Goal: Task Accomplishment & Management: Use online tool/utility

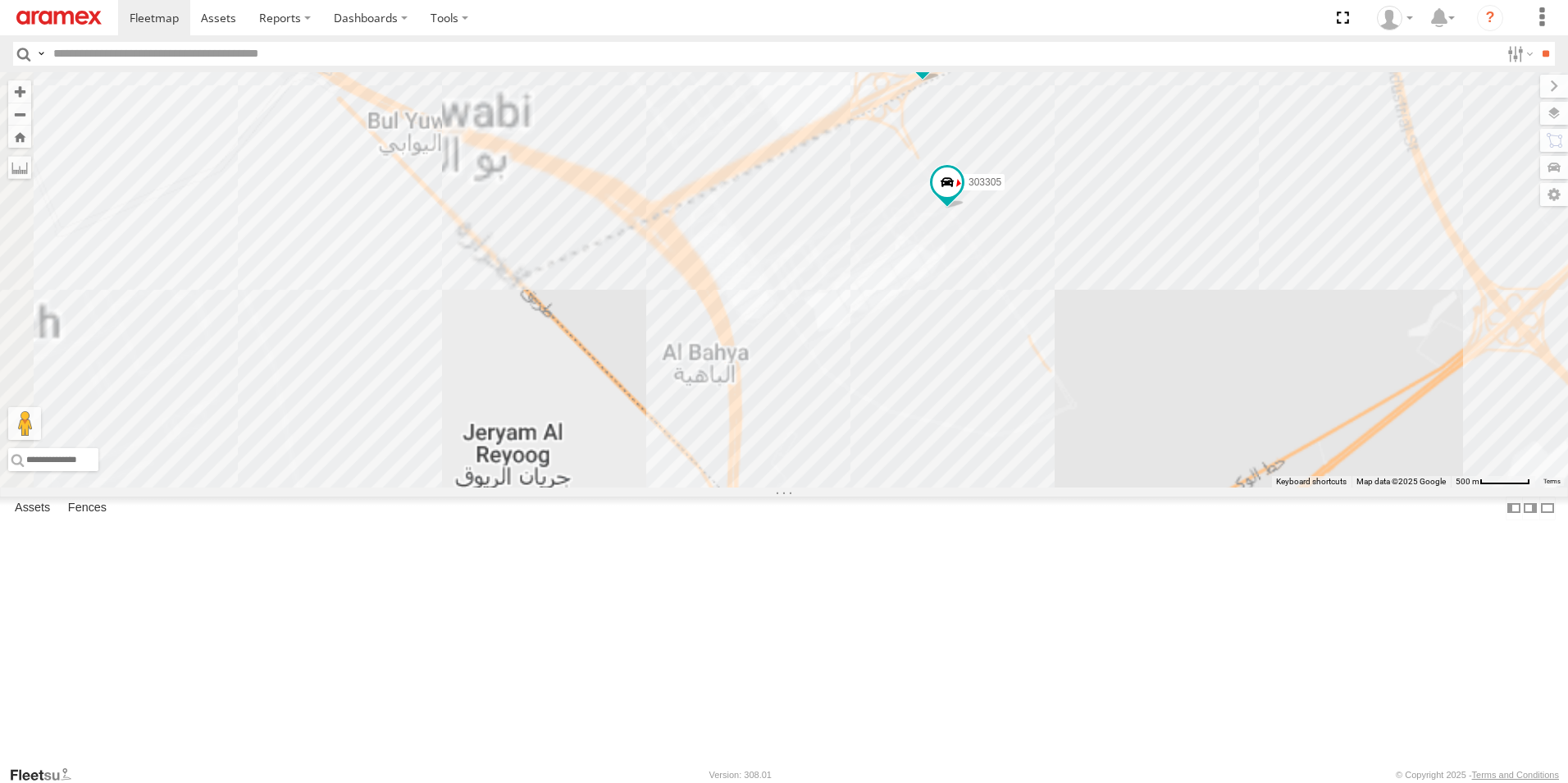
drag, startPoint x: 1176, startPoint y: 430, endPoint x: 1125, endPoint y: 598, distance: 175.6
click at [1125, 487] on div "261268 303967 304072 149061 307163 34226 331635 302410 27141 303908 128715 3033…" at bounding box center [784, 280] width 1568 height 415
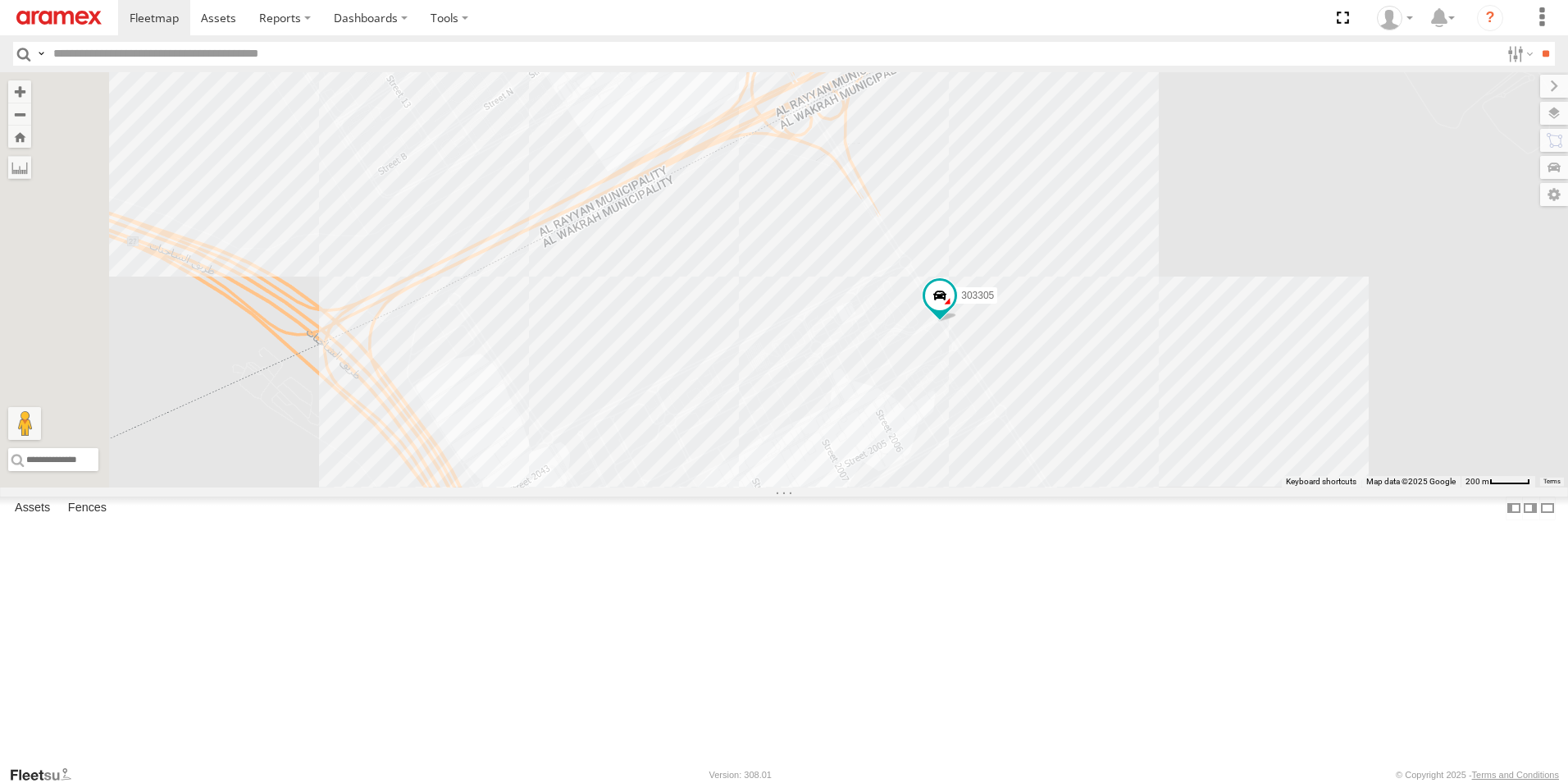
drag, startPoint x: 1173, startPoint y: 217, endPoint x: 1220, endPoint y: 425, distance: 213.2
click at [1220, 425] on div "261268 303967 304072 149061 307163 34226 331635 302410 27141 303908 128715 3033…" at bounding box center [784, 280] width 1568 height 415
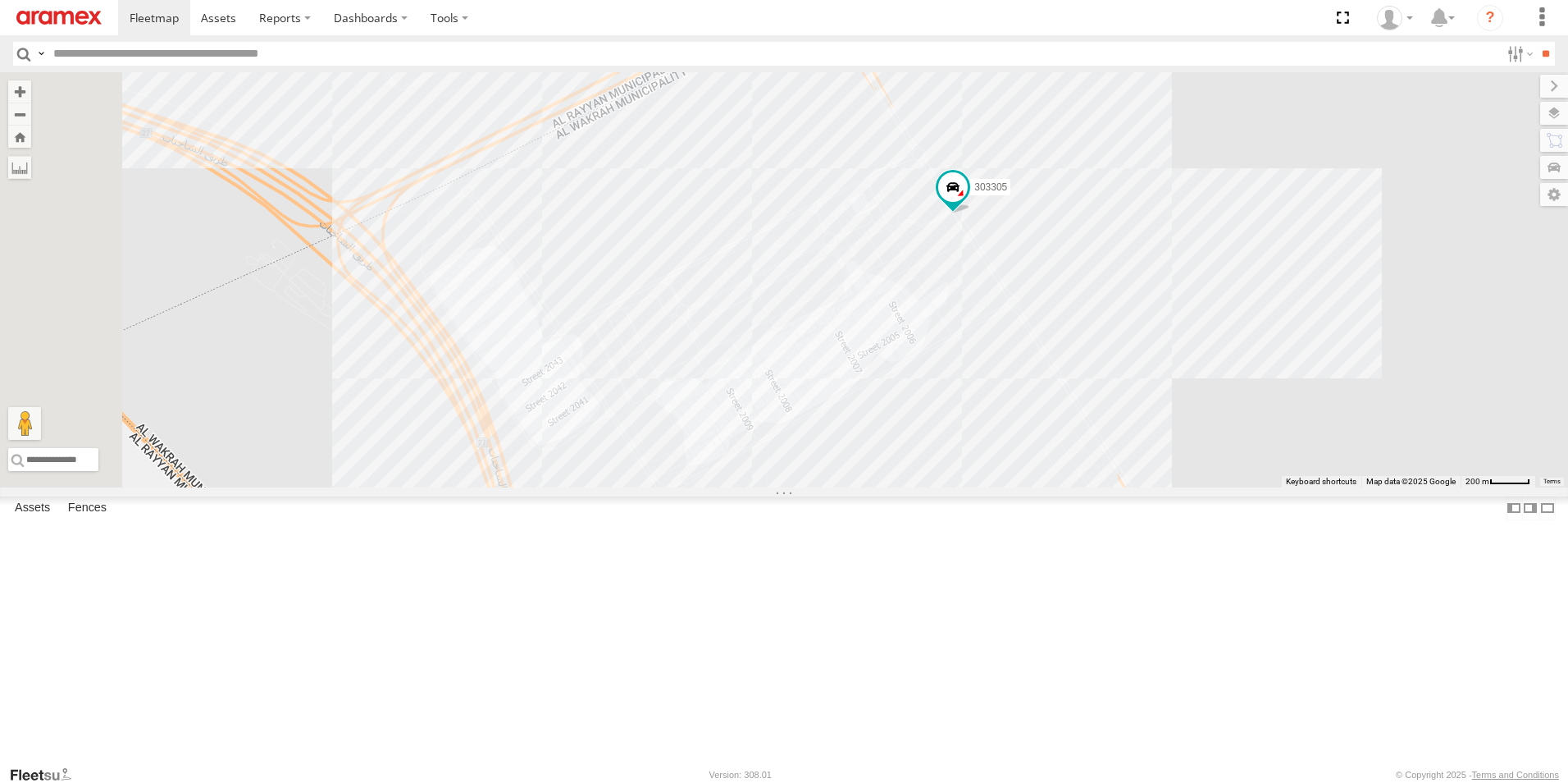
drag, startPoint x: 1407, startPoint y: 393, endPoint x: 1421, endPoint y: 275, distance: 118.8
click at [1421, 275] on div "261268 303967 304072 149061 307163 34226 331635 302410 27141 303908 128715 3033…" at bounding box center [784, 280] width 1568 height 415
click at [967, 202] on span at bounding box center [953, 187] width 29 height 29
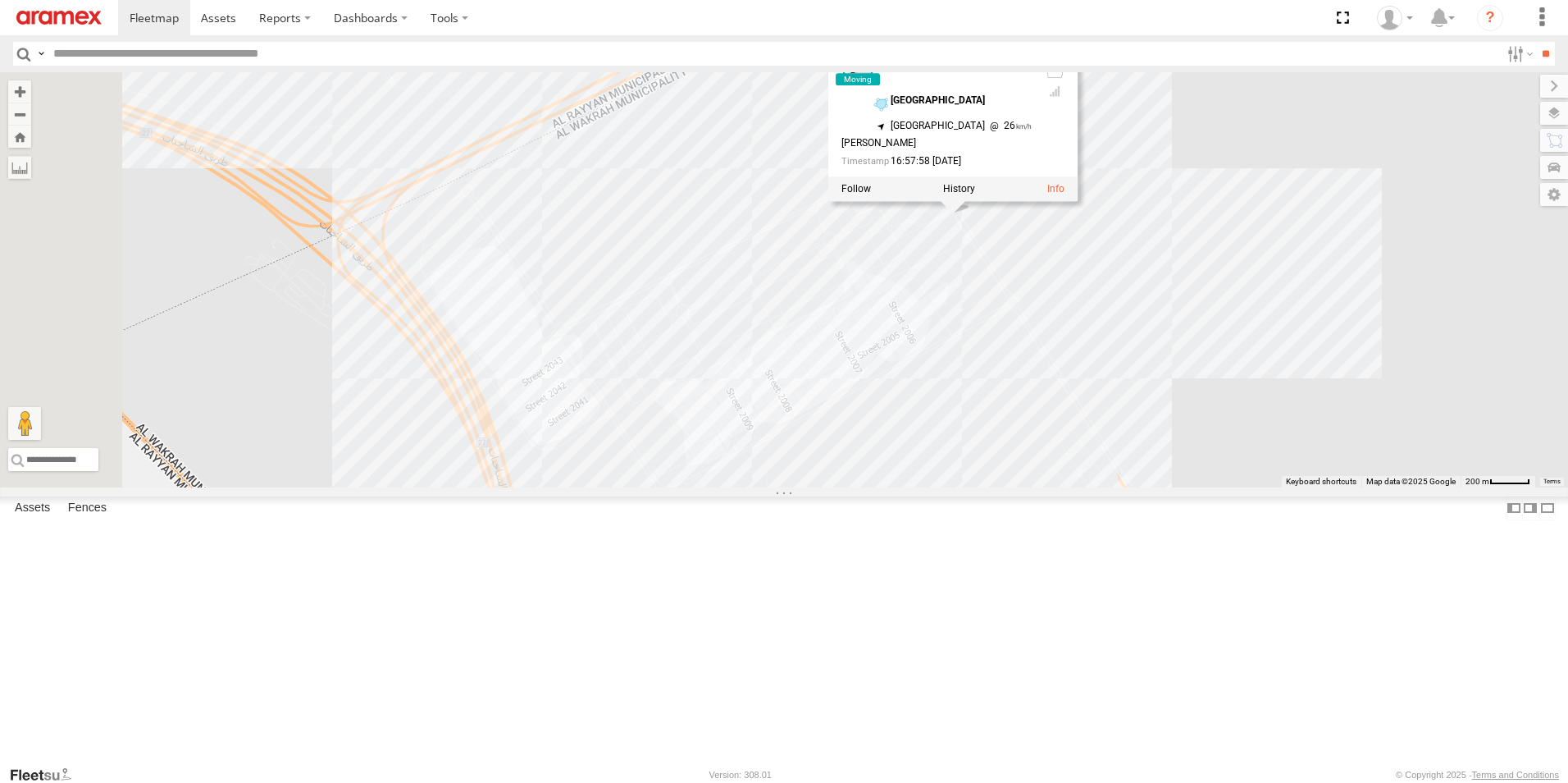
click at [1386, 292] on div "261268 303967 304072 149061 307163 34226 331635 302410 27141 303908 128715 3033…" at bounding box center [784, 280] width 1568 height 415
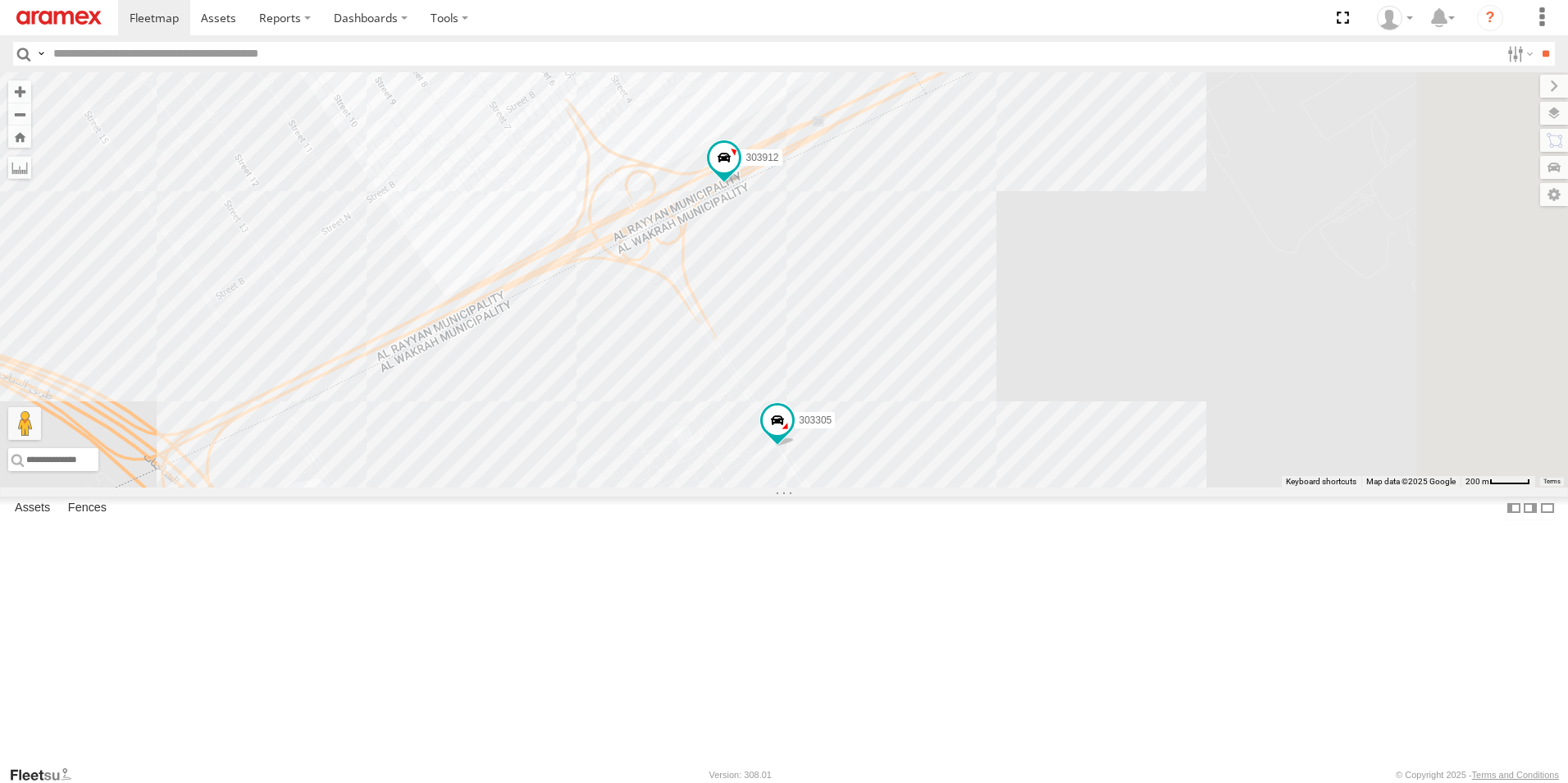
drag, startPoint x: 994, startPoint y: 303, endPoint x: 856, endPoint y: 483, distance: 226.8
click at [856, 483] on div "261268 303967 304072 149061 307163 34226 331635 302410 27141 303908 128715 3033…" at bounding box center [784, 280] width 1568 height 415
click at [740, 188] on span at bounding box center [722, 166] width 36 height 45
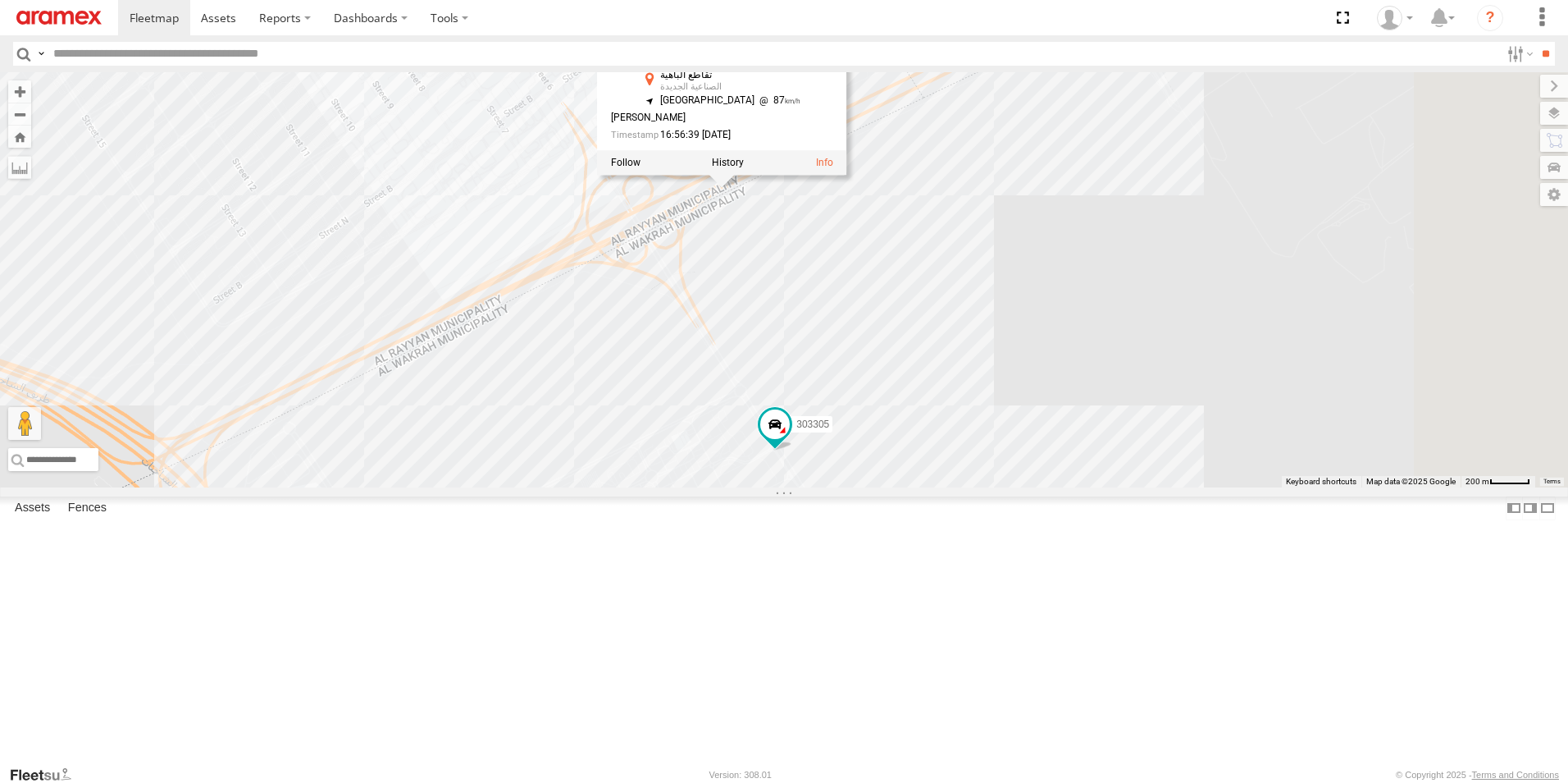
click at [1233, 340] on div "261268 303967 304072 149061 307163 34226 331635 302410 27141 303908 128715 3033…" at bounding box center [784, 280] width 1568 height 415
click at [736, 177] on span at bounding box center [722, 161] width 29 height 29
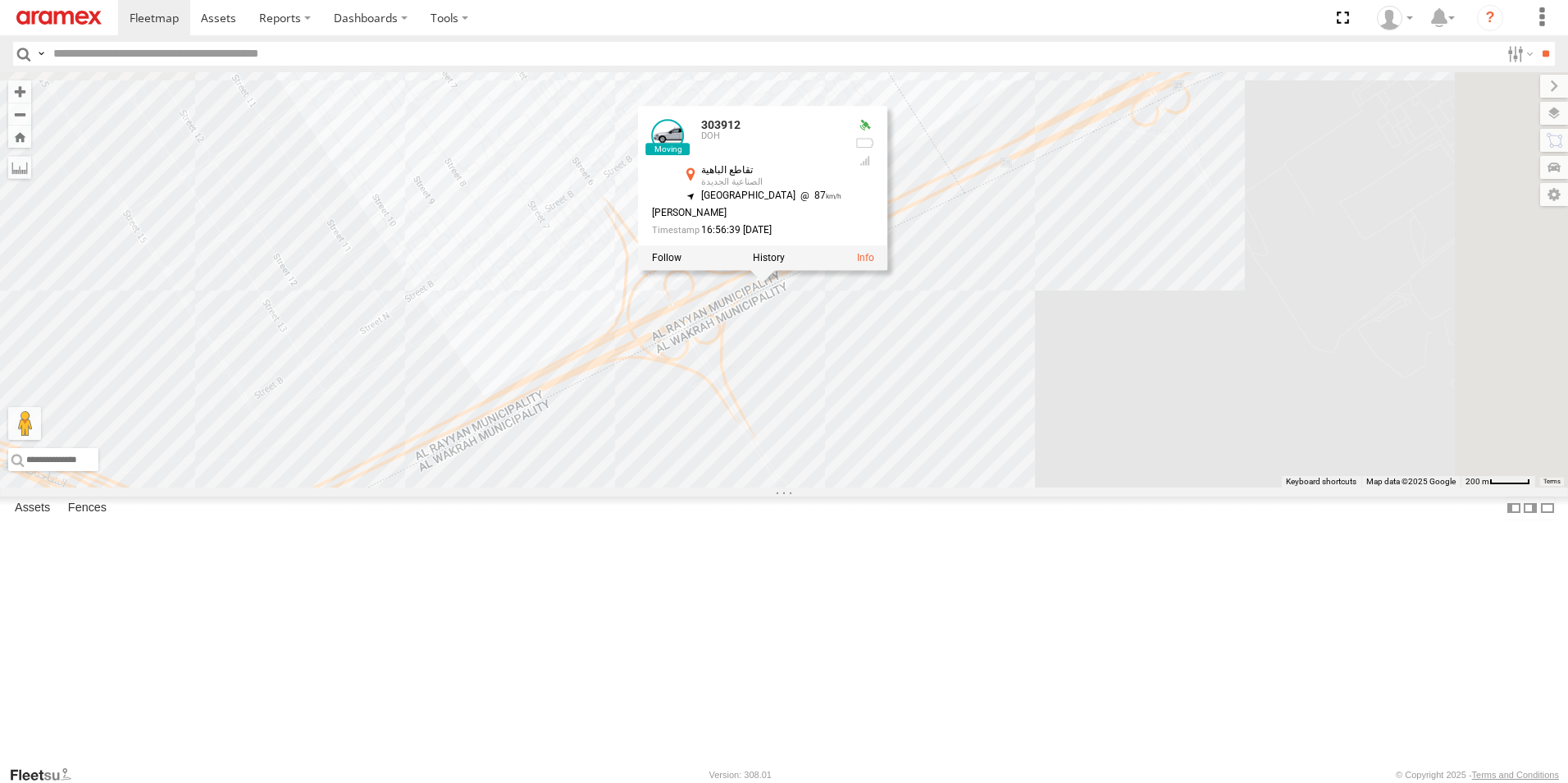
drag, startPoint x: 1124, startPoint y: 360, endPoint x: 1165, endPoint y: 446, distance: 95.3
click at [1165, 446] on div "261268 303967 304072 149061 307163 34226 331635 302410 27141 303908 128715 3033…" at bounding box center [784, 280] width 1568 height 415
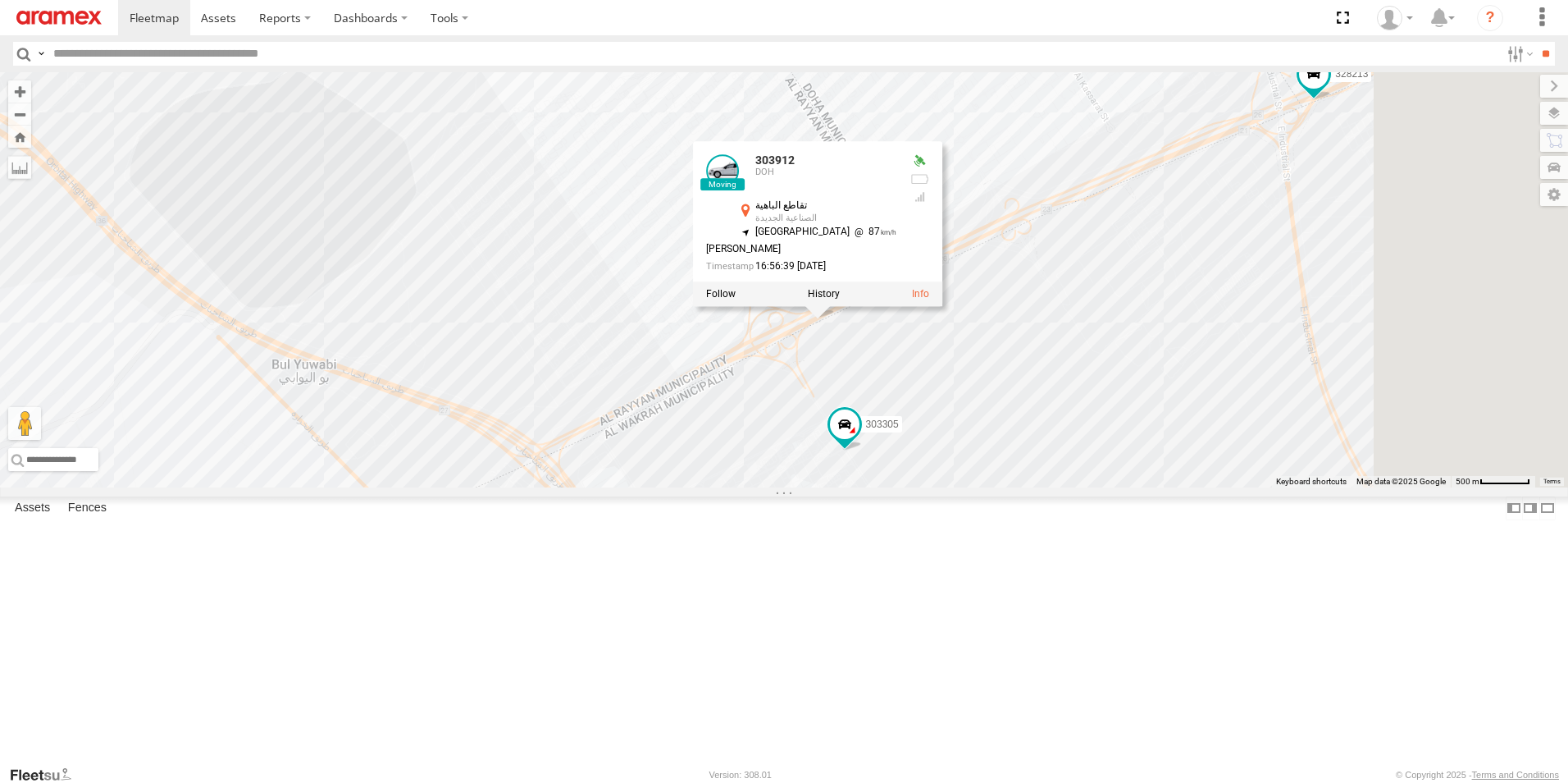
drag, startPoint x: 1209, startPoint y: 573, endPoint x: 1095, endPoint y: 595, distance: 116.1
click at [1015, 487] on div "261268 303967 304072 149061 307163 34226 331635 302410 27141 303908 128715 3033…" at bounding box center [784, 280] width 1568 height 415
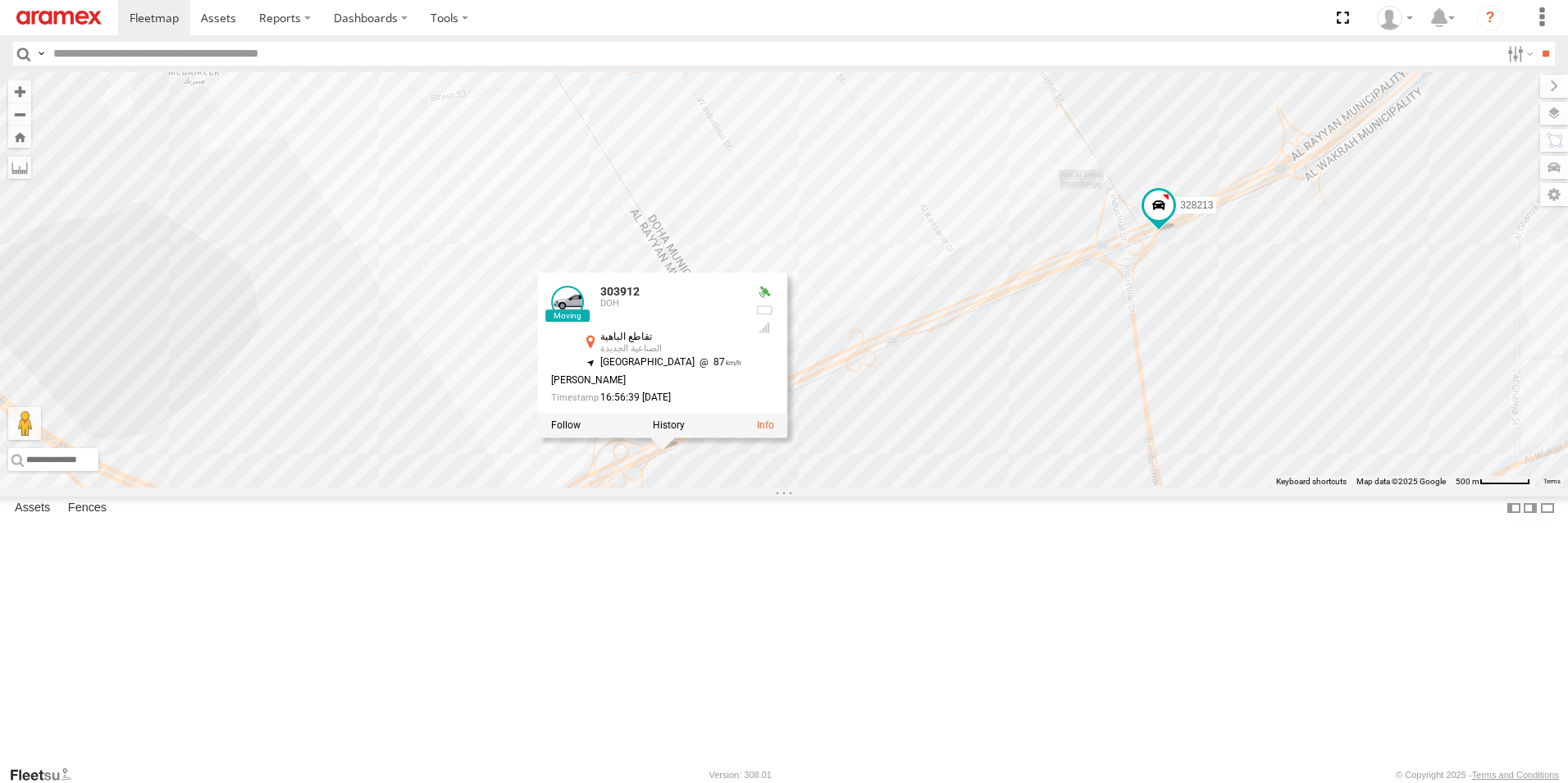
drag, startPoint x: 1149, startPoint y: 473, endPoint x: 1258, endPoint y: 538, distance: 126.9
click at [1258, 487] on div "261268 303967 304072 149061 307163 34226 331635 302410 27141 303908 128715 3033…" at bounding box center [784, 280] width 1568 height 415
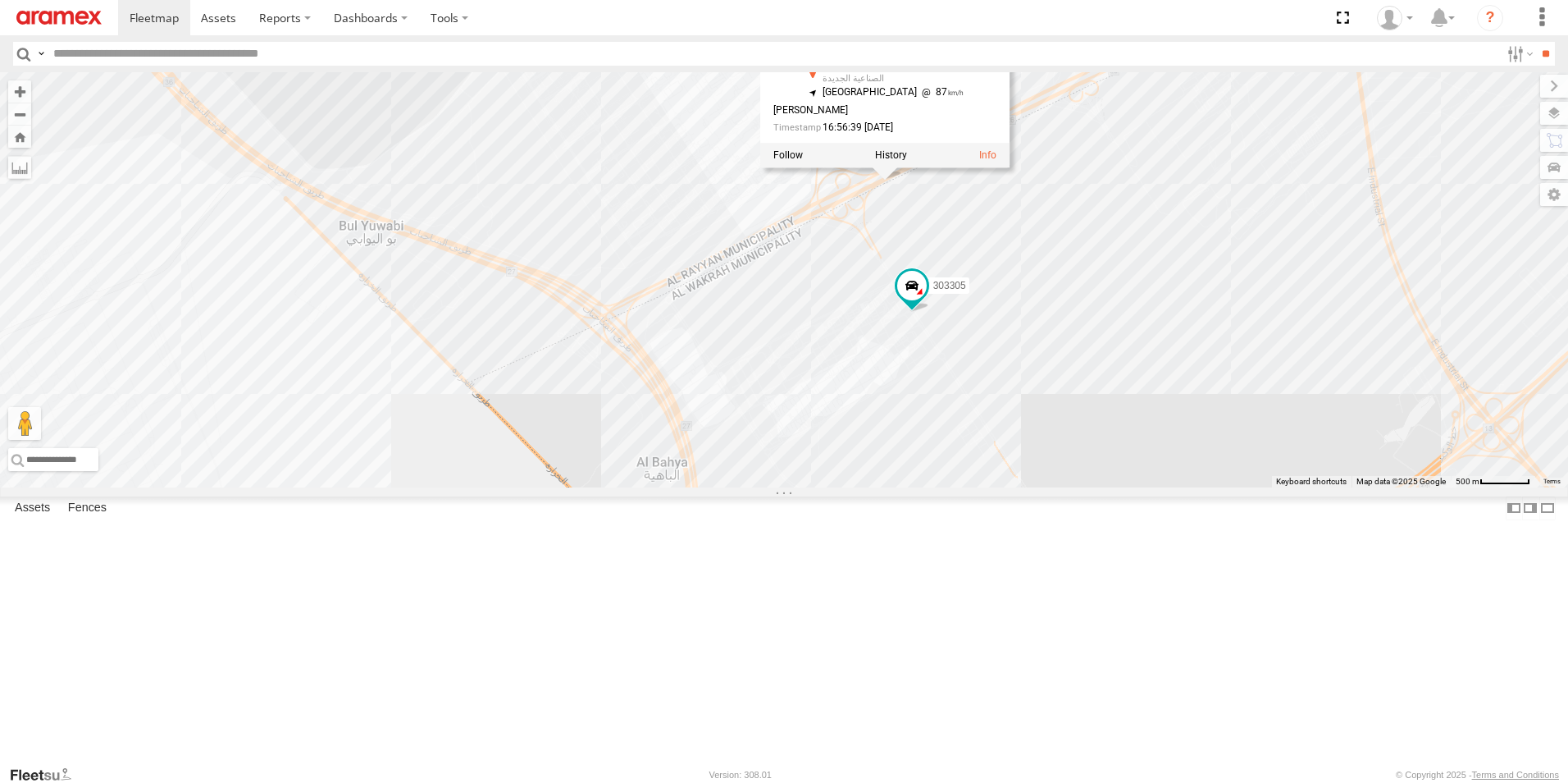
drag, startPoint x: 1057, startPoint y: 612, endPoint x: 1280, endPoint y: 338, distance: 353.3
click at [1280, 338] on div "261268 303967 304072 149061 307163 34226 331635 302410 27141 303908 128715 3033…" at bounding box center [784, 280] width 1568 height 415
